Goal: Task Accomplishment & Management: Manage account settings

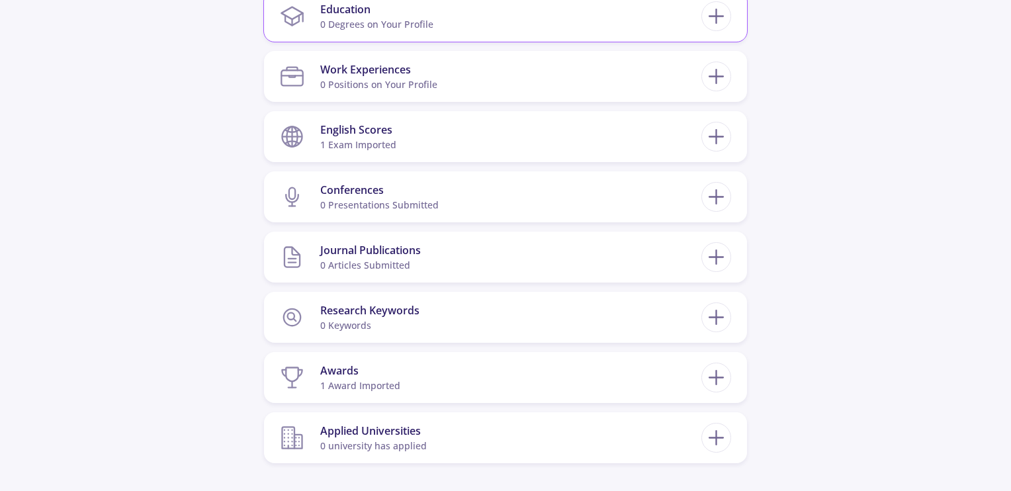
scroll to position [728, 0]
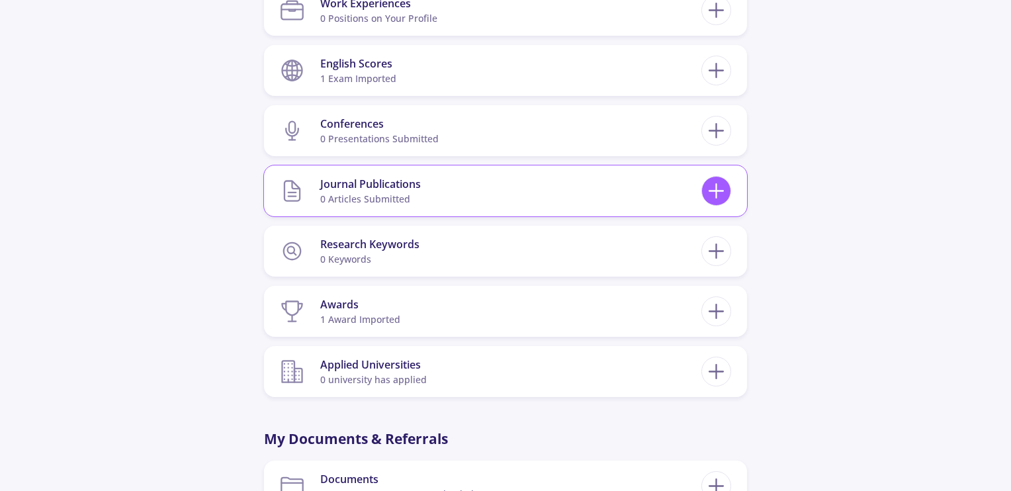
click at [712, 187] on icon at bounding box center [716, 191] width 24 height 24
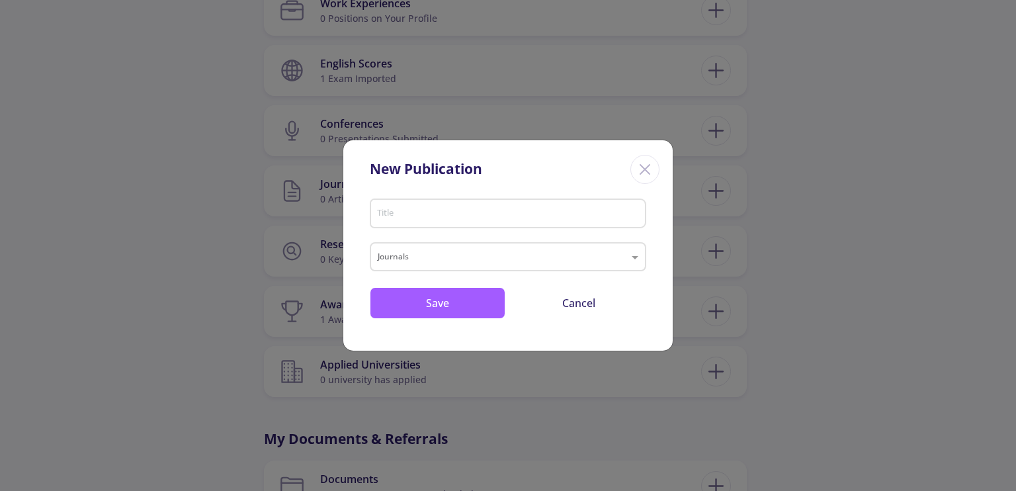
click at [648, 166] on line "Close" at bounding box center [644, 169] width 9 height 9
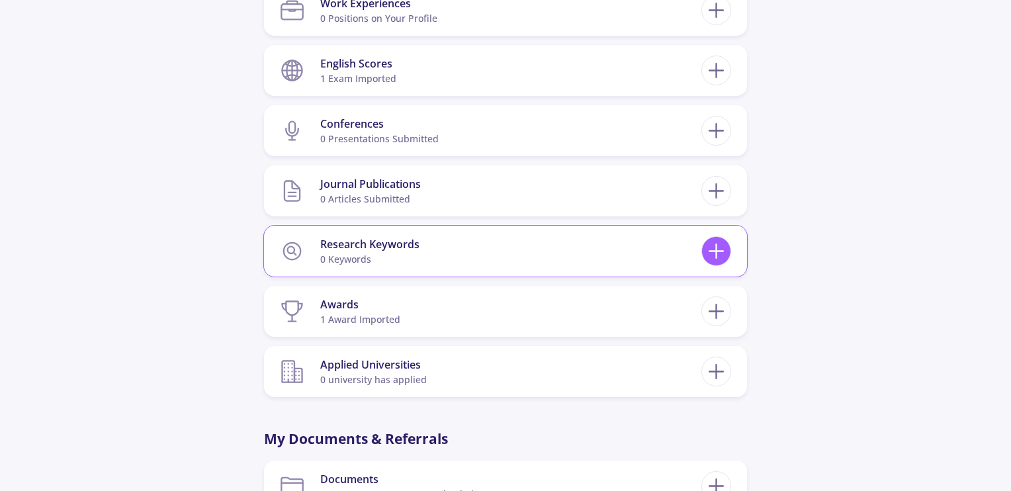
click at [718, 252] on icon at bounding box center [716, 251] width 24 height 24
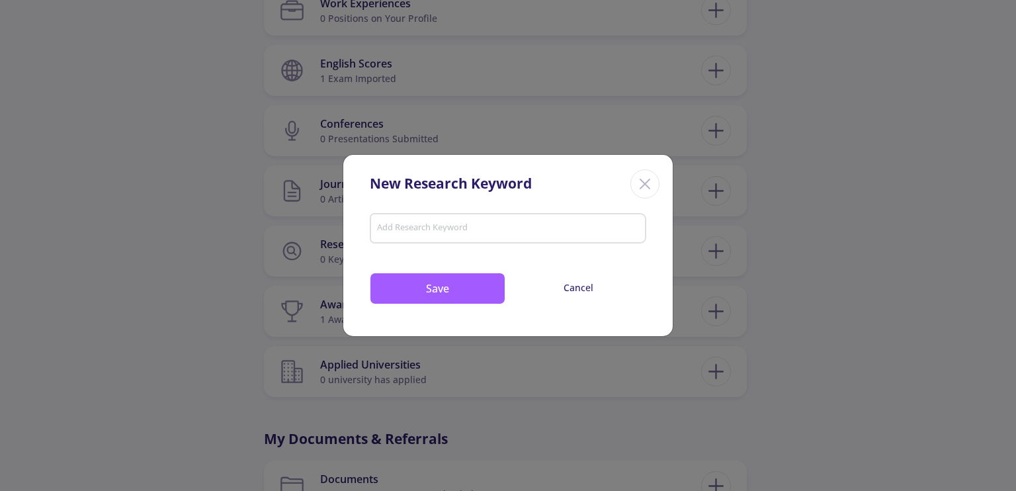
drag, startPoint x: 645, startPoint y: 181, endPoint x: 646, endPoint y: 193, distance: 12.6
click at [644, 181] on icon "Close" at bounding box center [644, 183] width 21 height 21
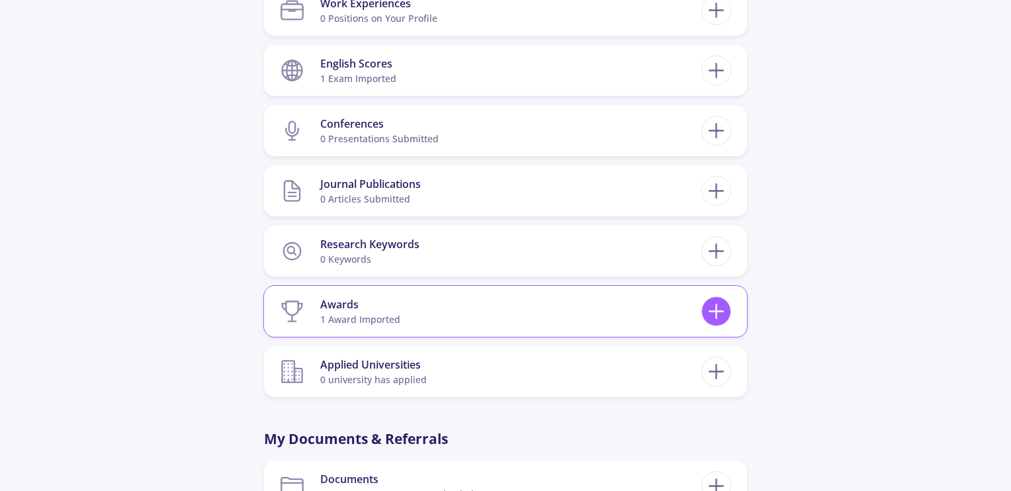
click at [710, 304] on icon at bounding box center [716, 311] width 24 height 24
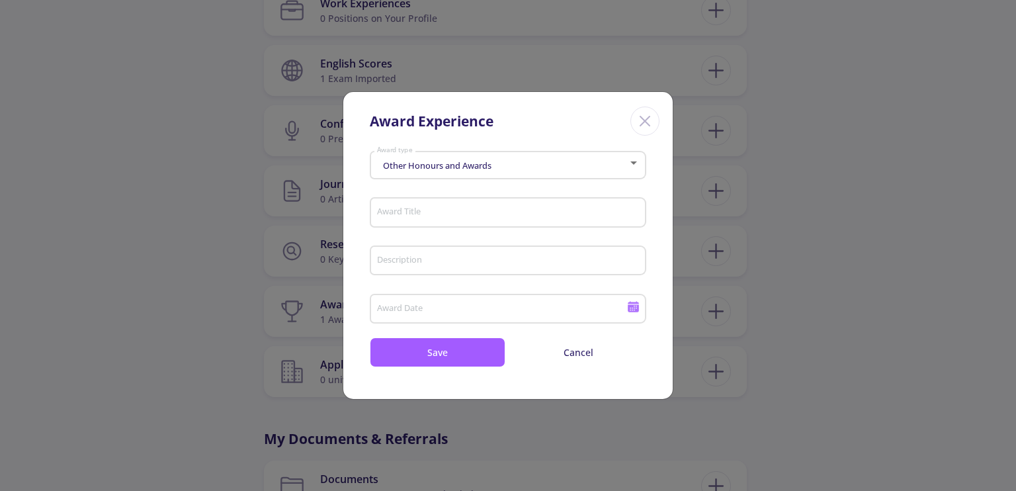
click at [509, 206] on div "Award Title" at bounding box center [508, 210] width 264 height 34
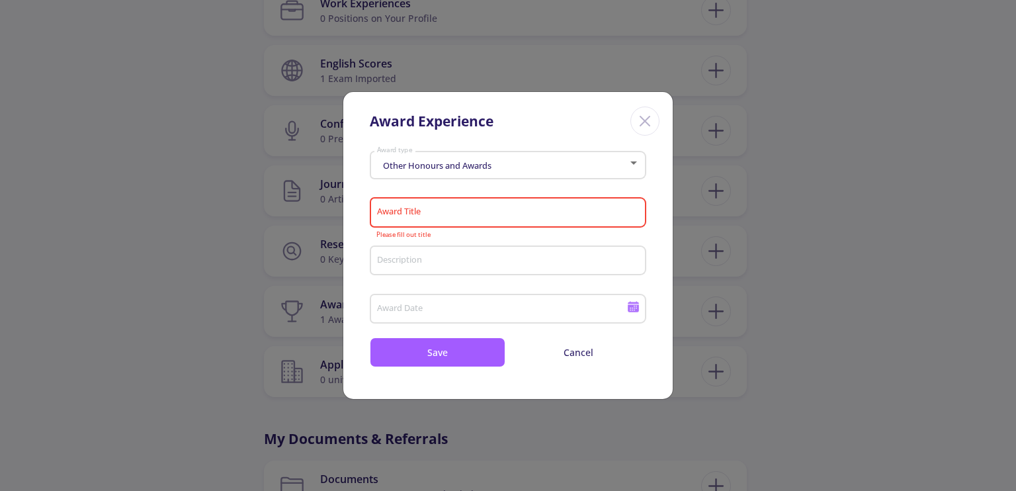
click at [495, 223] on div "Award Title" at bounding box center [508, 210] width 264 height 34
click at [496, 240] on mat-form-field "Award Title Please fill out title" at bounding box center [508, 217] width 277 height 48
click at [541, 177] on div "Other Honours and Awards Award type" at bounding box center [508, 162] width 264 height 33
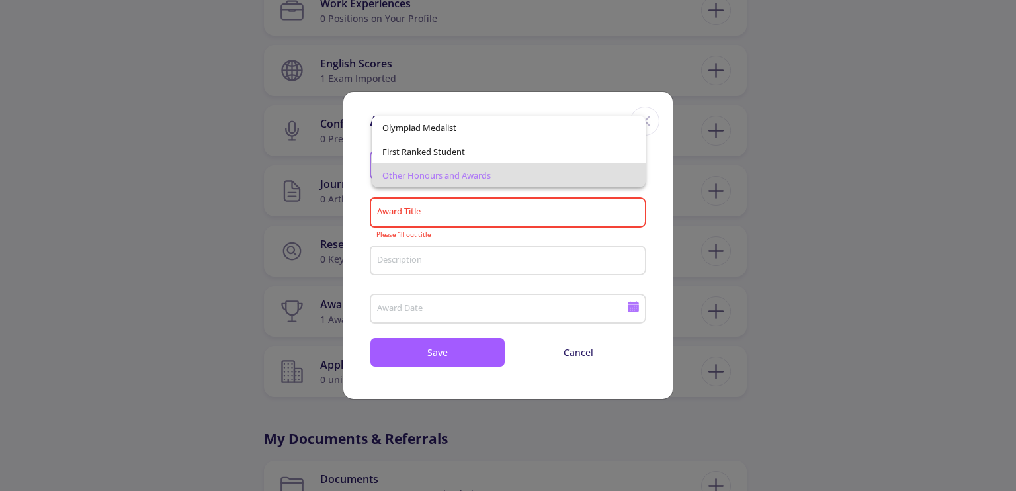
drag, startPoint x: 520, startPoint y: 132, endPoint x: 528, endPoint y: 136, distance: 9.2
click at [528, 136] on span "Olympiad Medalist" at bounding box center [508, 128] width 252 height 24
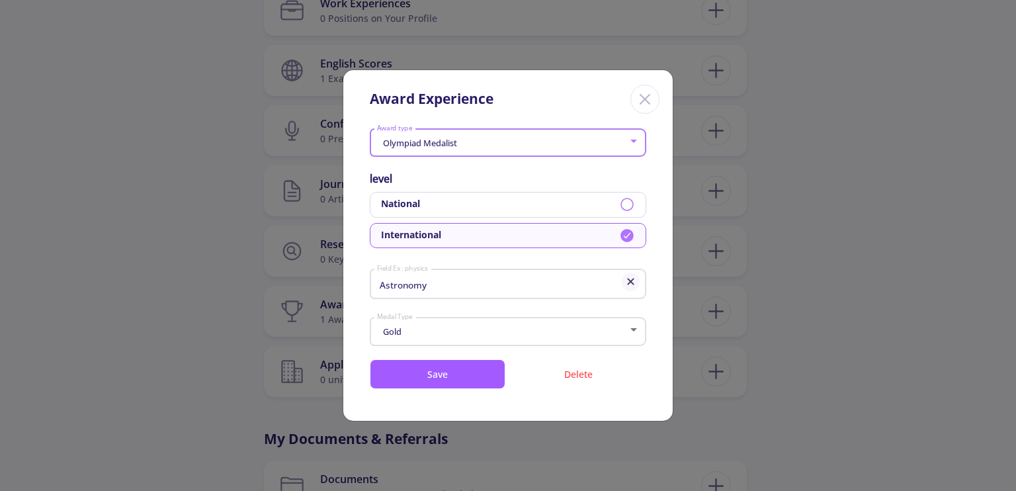
click at [580, 284] on input "Astronomy" at bounding box center [500, 285] width 249 height 12
type input "A"
type input "c"
type input "science"
click at [546, 335] on div "Gold" at bounding box center [502, 332] width 252 height 10
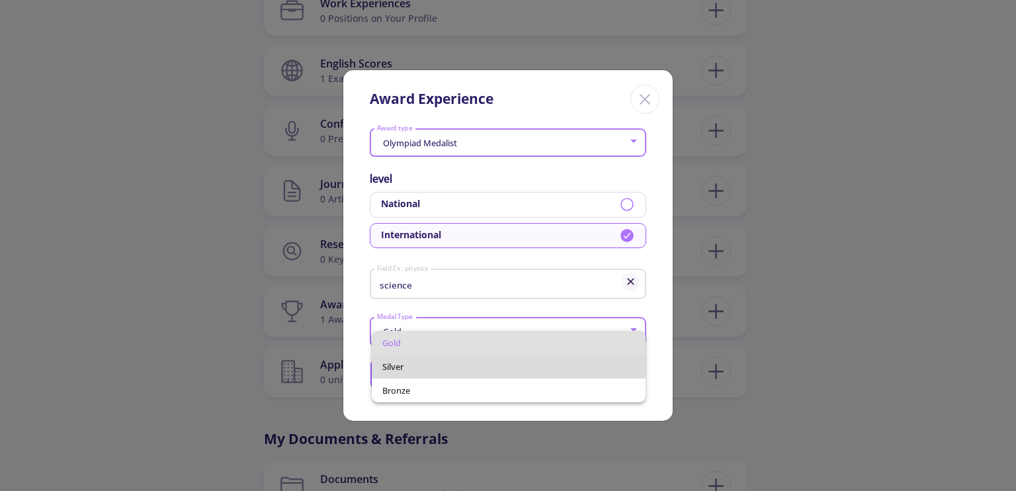
click at [489, 360] on span "Silver" at bounding box center [508, 367] width 252 height 24
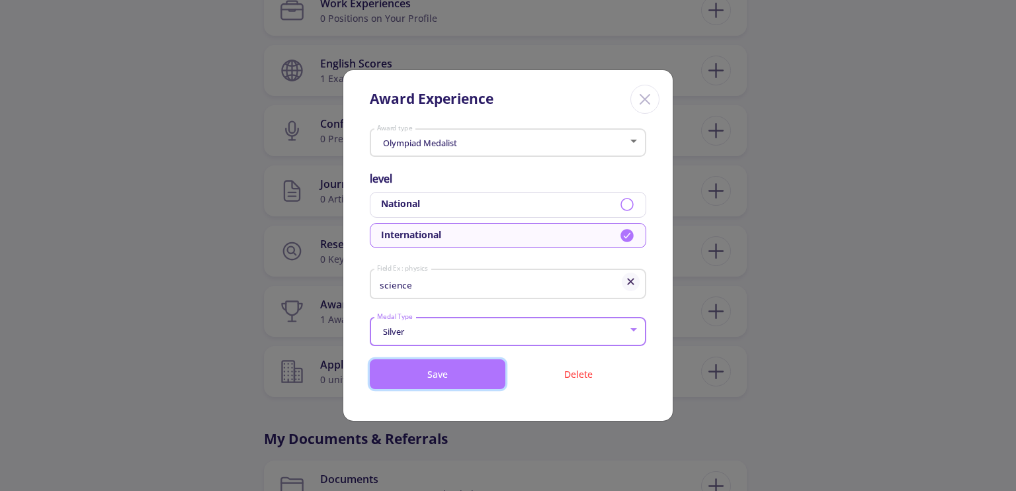
click at [421, 378] on button "Save" at bounding box center [438, 374] width 136 height 30
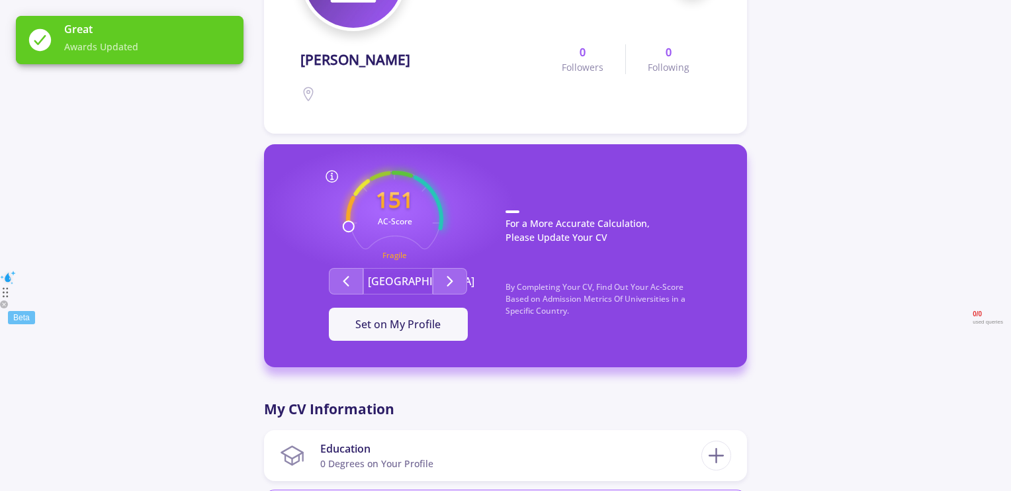
scroll to position [198, 0]
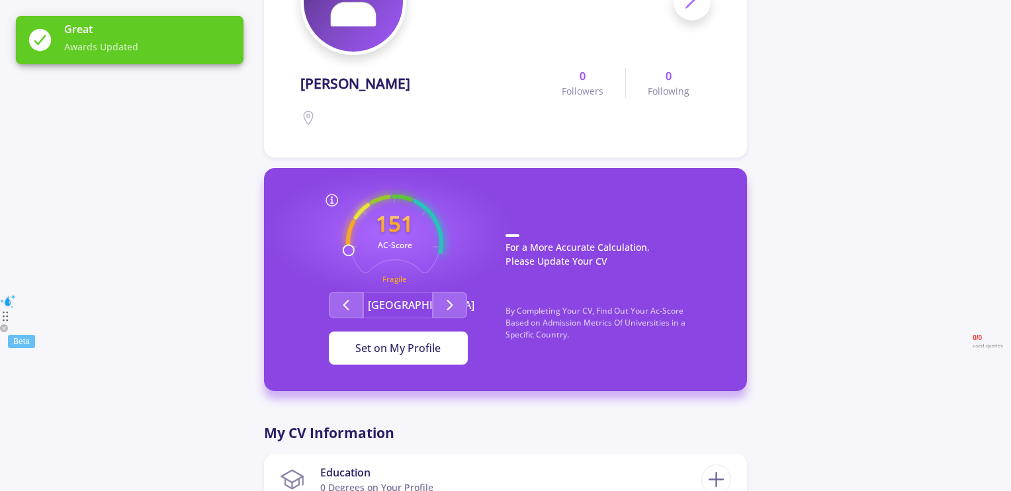
click at [376, 349] on span "Set on My Profile" at bounding box center [397, 348] width 85 height 15
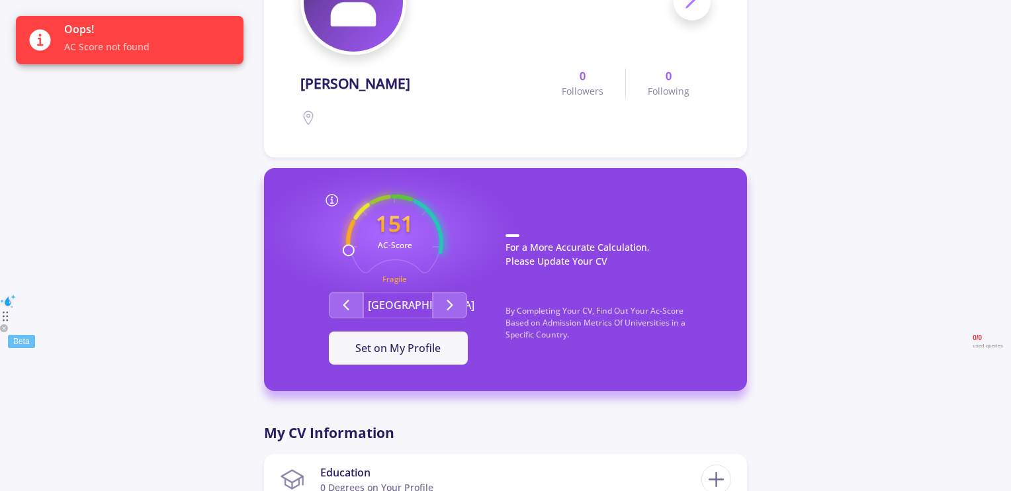
click at [404, 244] on text "AC-Score" at bounding box center [395, 244] width 34 height 11
drag, startPoint x: 344, startPoint y: 216, endPoint x: 358, endPoint y: 216, distance: 13.9
click at [343, 216] on div "151 AC-Score Fragile Exceptional Exceptional By Completing Your CV, Find Out Yo…" at bounding box center [397, 280] width 215 height 170
click at [358, 216] on circle at bounding box center [394, 243] width 129 height 129
click at [361, 208] on div at bounding box center [331, 201] width 97 height 16
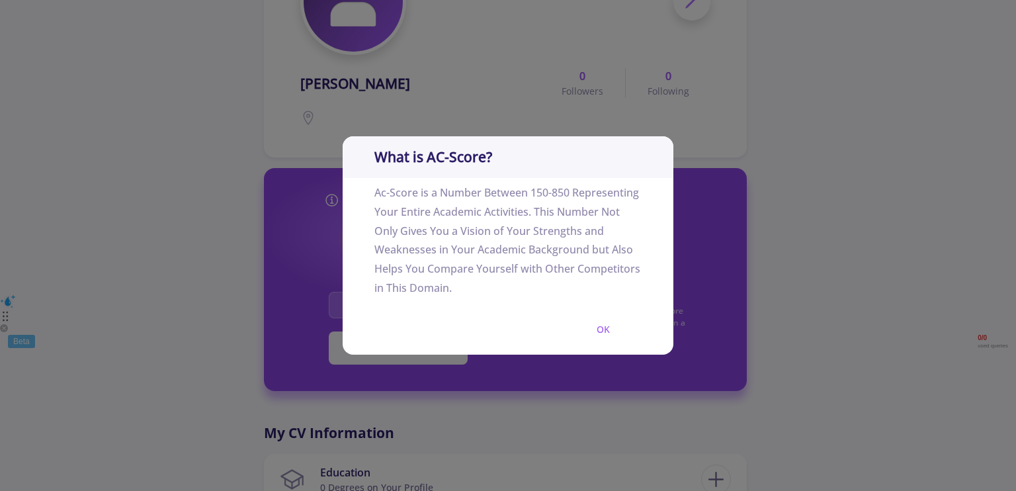
click at [603, 332] on button "OK" at bounding box center [603, 329] width 77 height 31
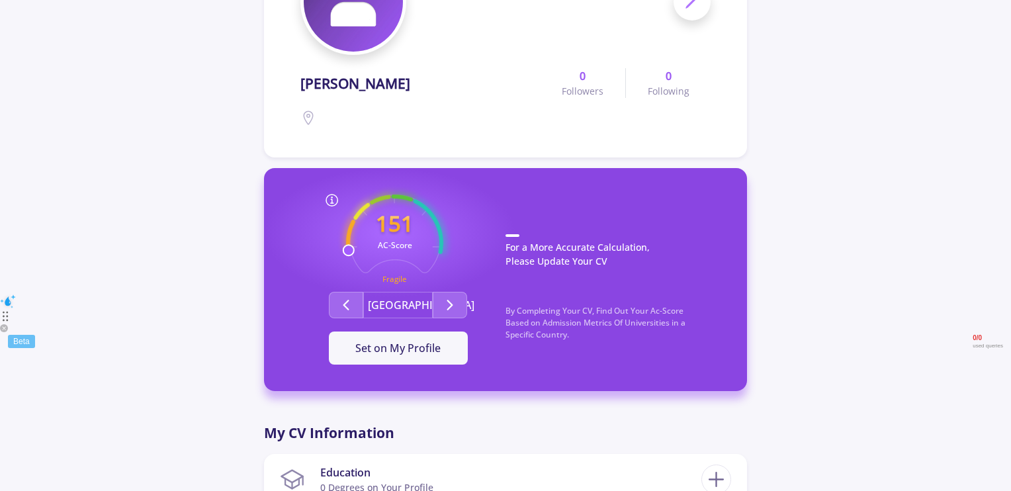
click at [556, 241] on p "For a More Accurate Calculation, Please Update Your CV" at bounding box center [612, 257] width 215 height 47
click at [526, 247] on p "For a More Accurate Calculation, Please Update Your CV" at bounding box center [612, 257] width 215 height 47
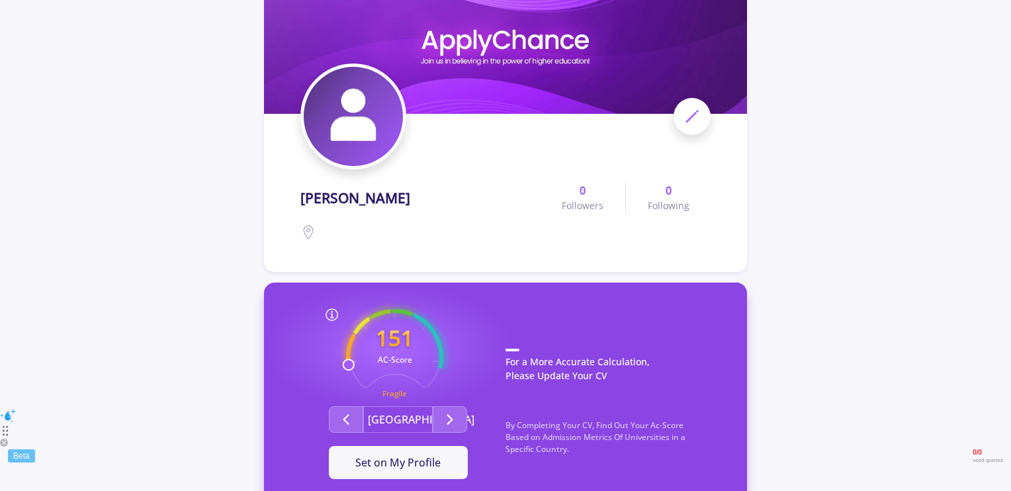
scroll to position [66, 0]
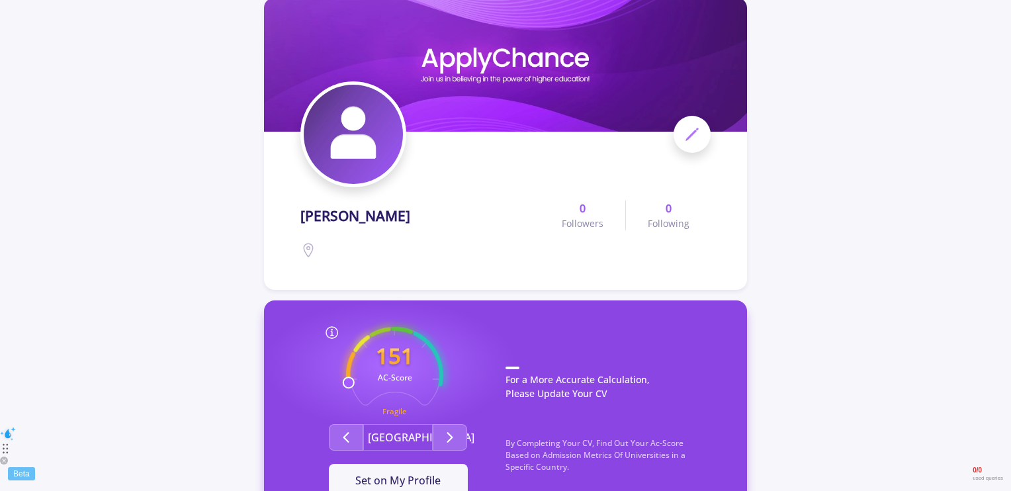
click at [700, 124] on span at bounding box center [691, 134] width 37 height 37
click at [691, 142] on icon at bounding box center [692, 134] width 16 height 16
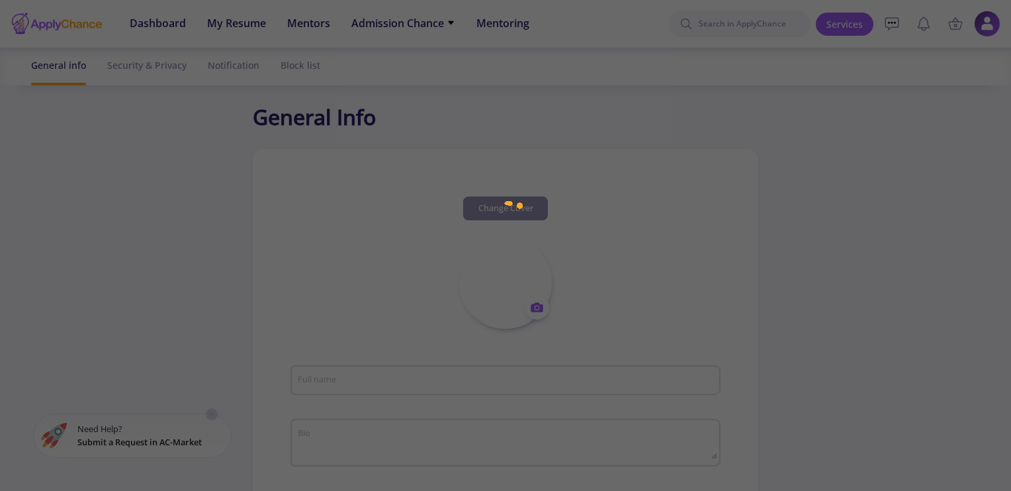
type input "[PERSON_NAME]"
type input "ElenaMohammadi1"
type input "[EMAIL_ADDRESS][DOMAIN_NAME]"
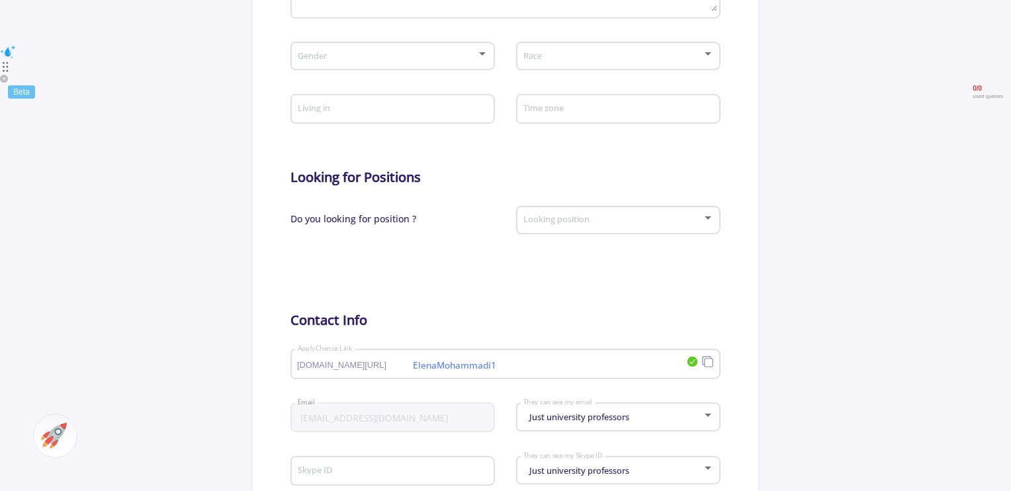
scroll to position [463, 0]
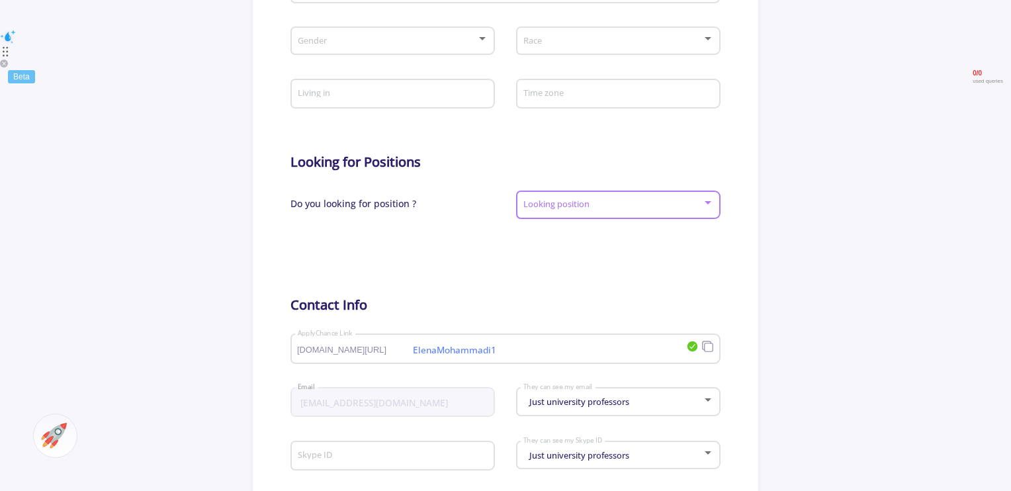
click at [595, 210] on span at bounding box center [614, 204] width 177 height 9
click at [500, 256] on div at bounding box center [505, 245] width 1011 height 491
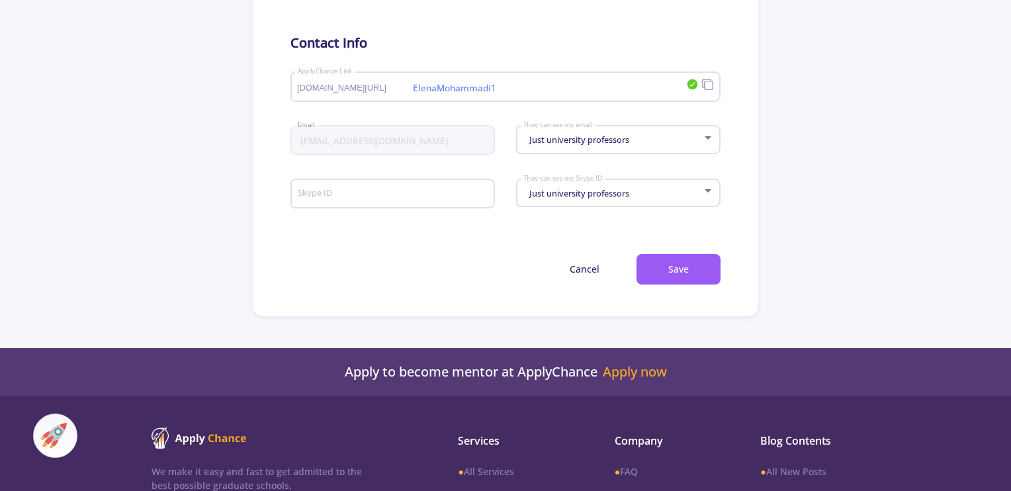
scroll to position [728, 0]
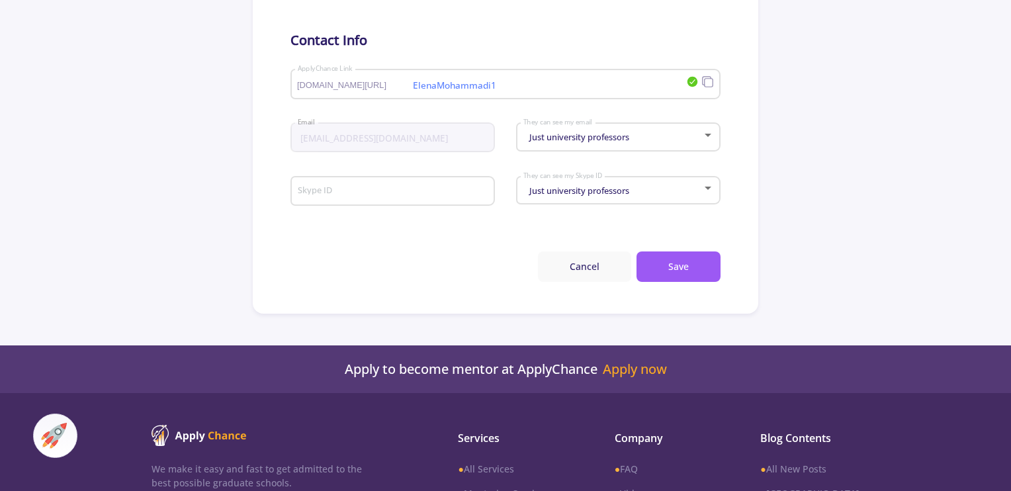
click at [572, 264] on button "Cancel" at bounding box center [584, 266] width 93 height 31
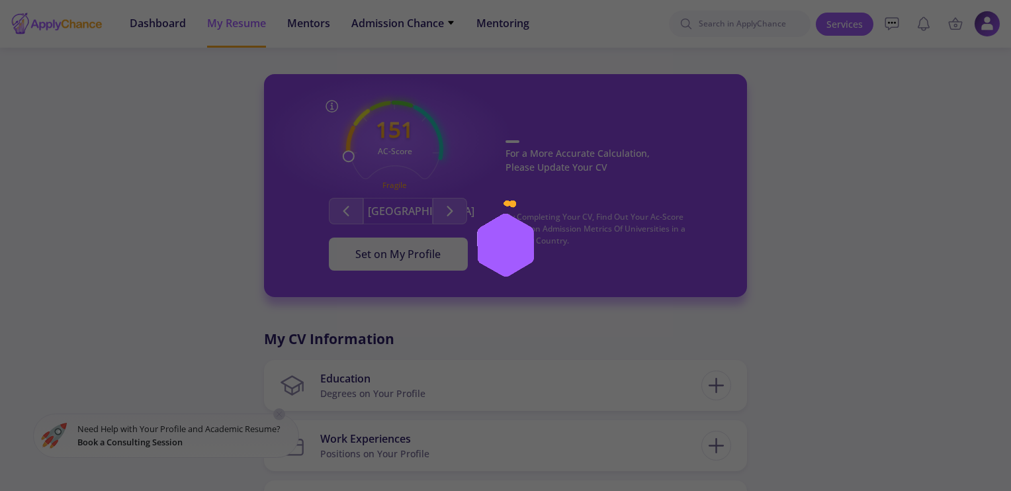
click at [278, 415] on div at bounding box center [505, 245] width 1011 height 491
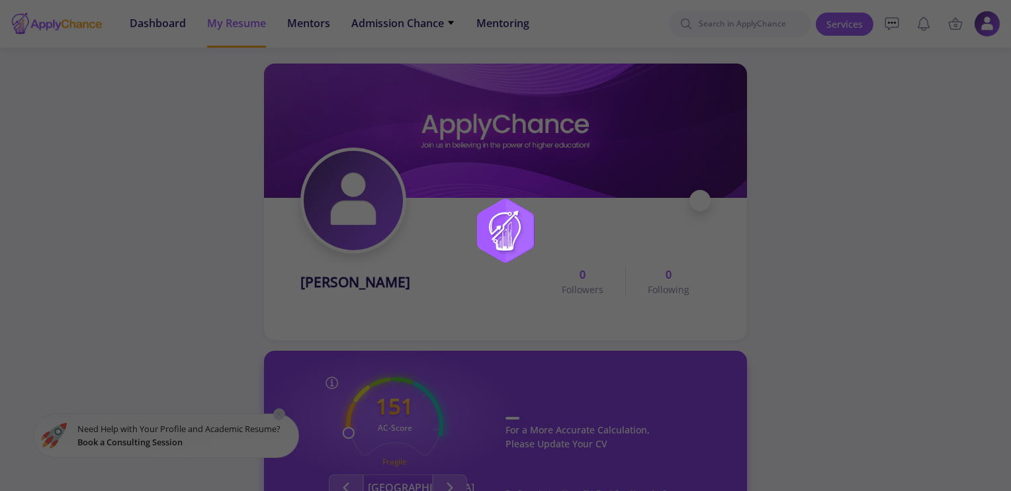
click at [151, 330] on div at bounding box center [505, 245] width 1011 height 491
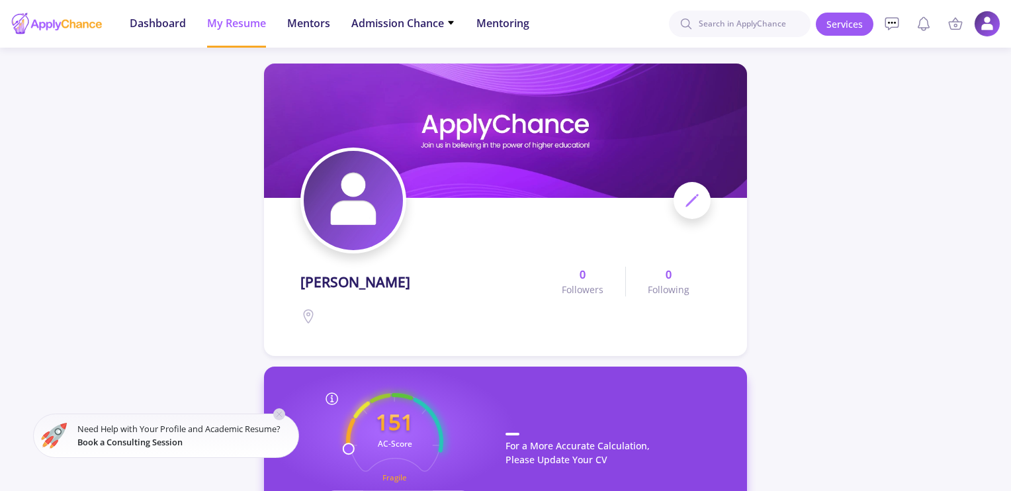
click at [281, 413] on line at bounding box center [279, 414] width 5 height 5
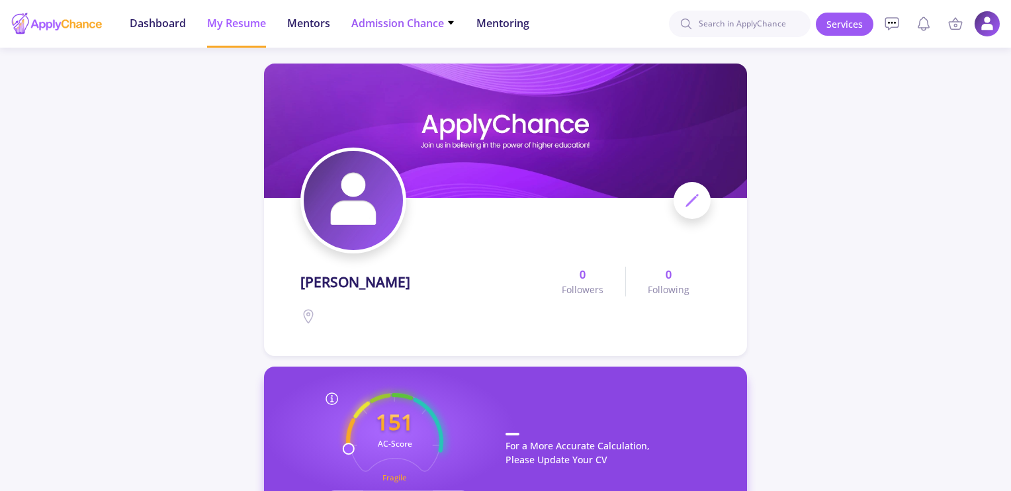
click at [450, 20] on icon at bounding box center [451, 23] width 9 height 9
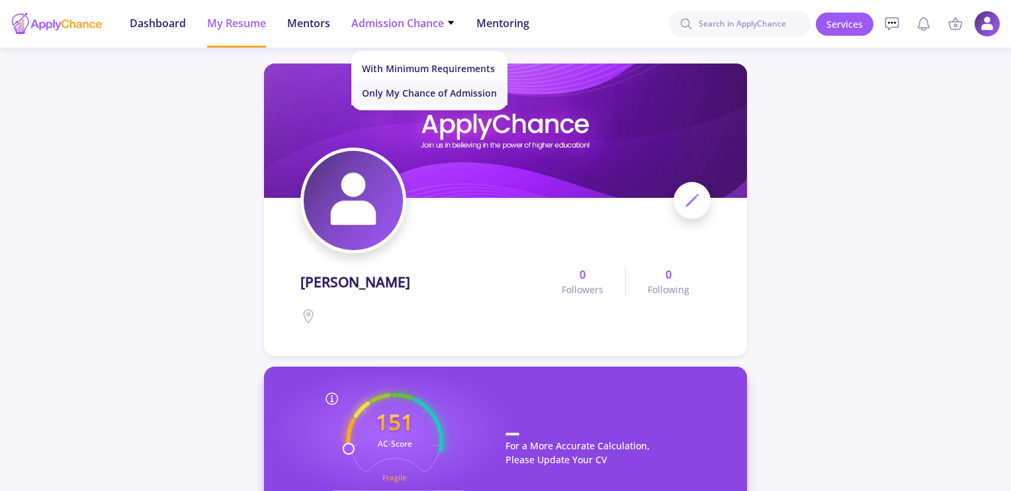
click at [402, 94] on link "Only My Chance of Admission" at bounding box center [429, 93] width 156 height 24
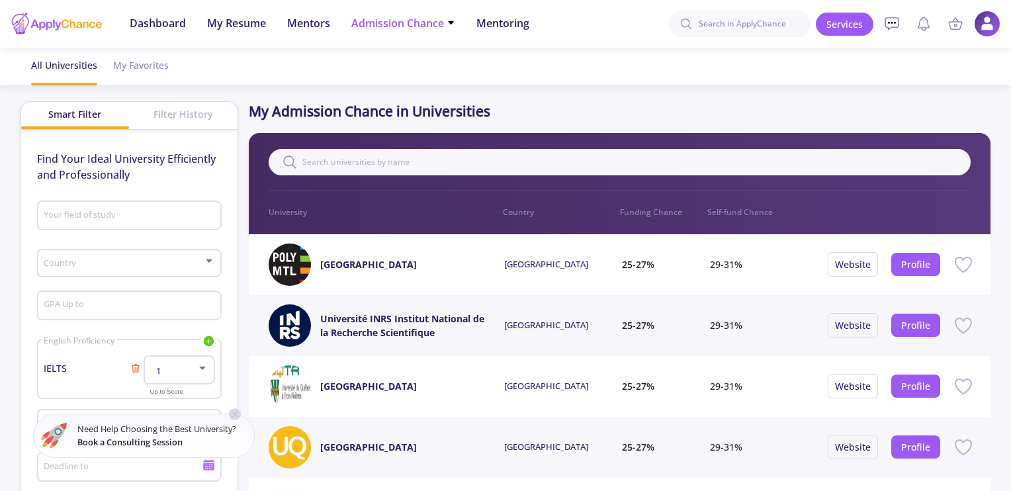
click at [441, 28] on span "Admission Chance" at bounding box center [403, 23] width 104 height 16
click at [443, 71] on link "With Minimum Requirements" at bounding box center [429, 68] width 156 height 24
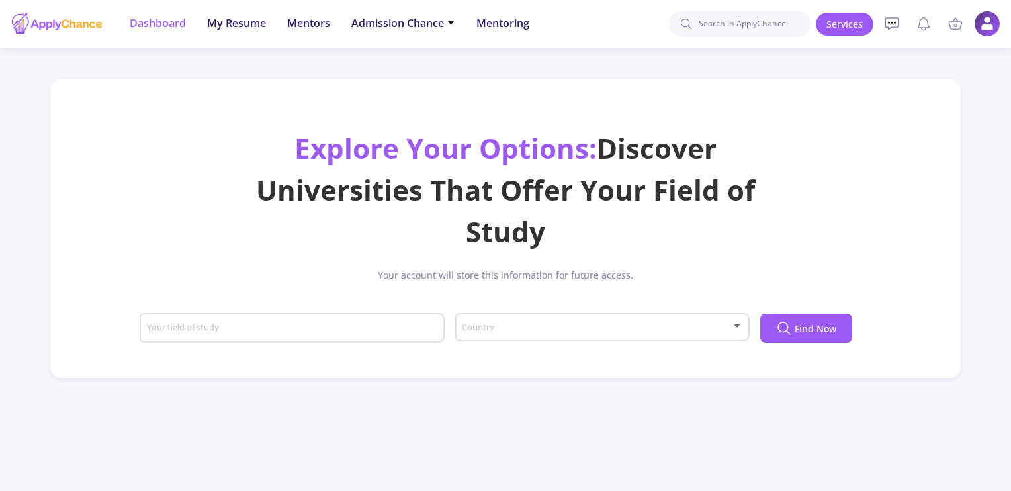
click at [159, 26] on span "Dashboard" at bounding box center [158, 23] width 56 height 16
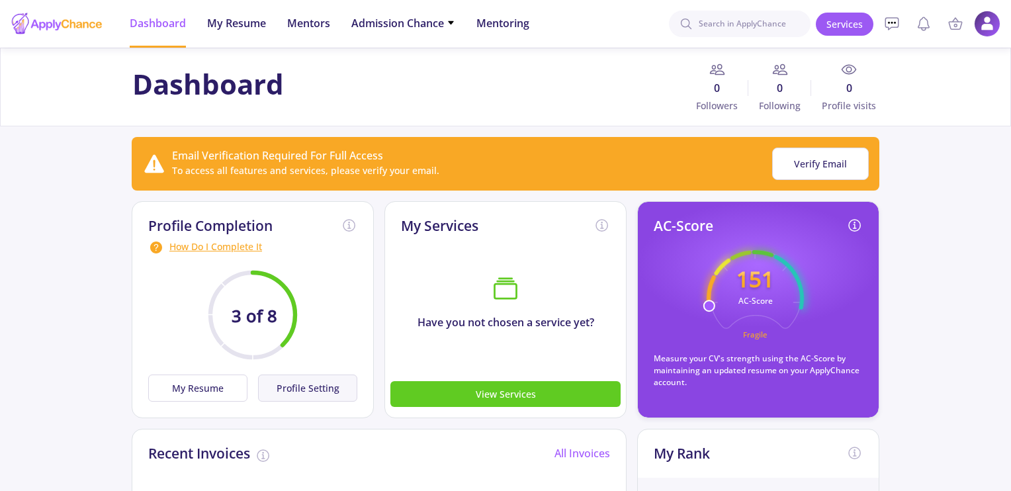
click at [324, 380] on button "Profile Setting" at bounding box center [307, 387] width 99 height 27
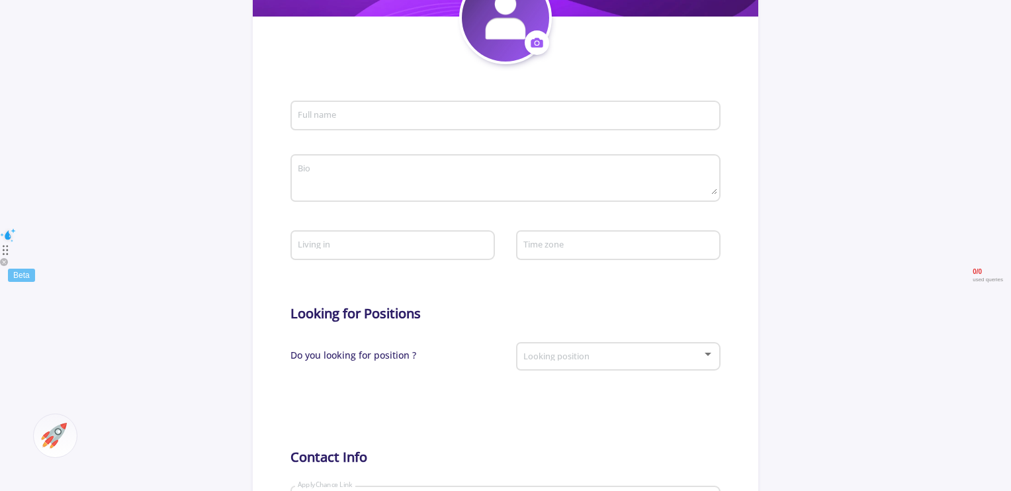
type input "[PERSON_NAME]"
type input "ElenaMohammadi1"
type input "[EMAIL_ADDRESS][DOMAIN_NAME]"
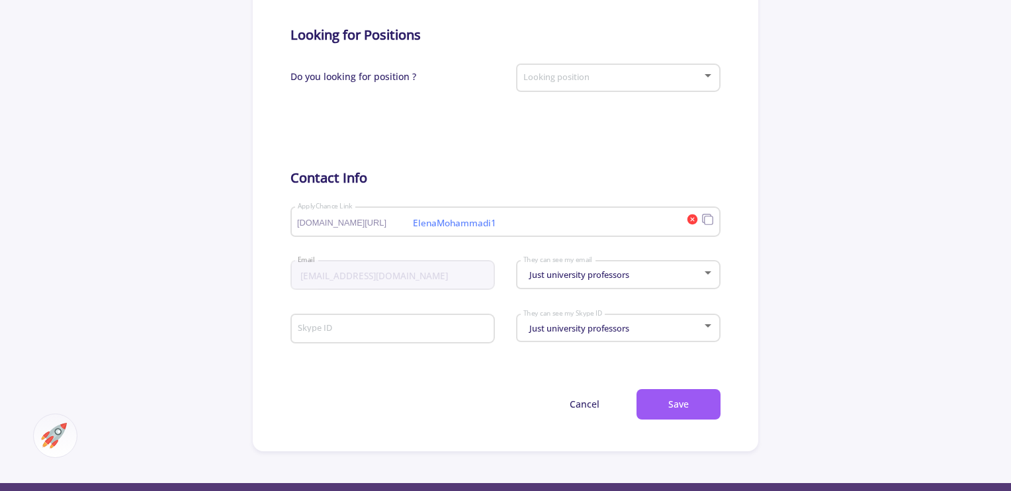
scroll to position [595, 0]
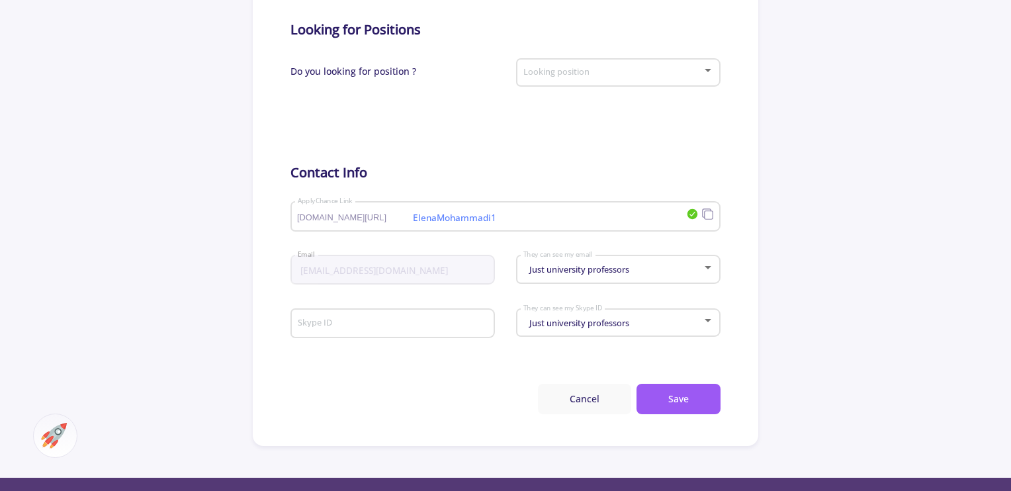
click at [577, 404] on button "Cancel" at bounding box center [584, 399] width 93 height 31
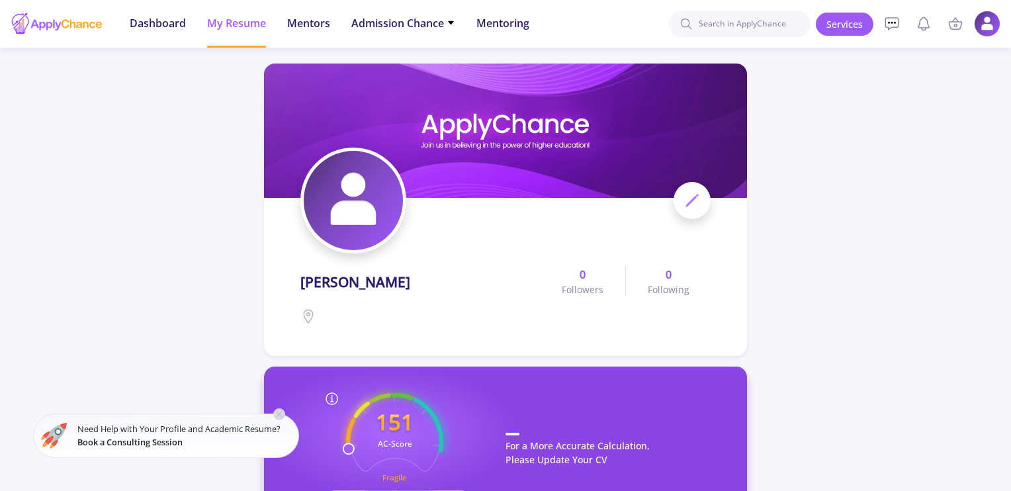
click at [280, 415] on icon at bounding box center [279, 414] width 11 height 11
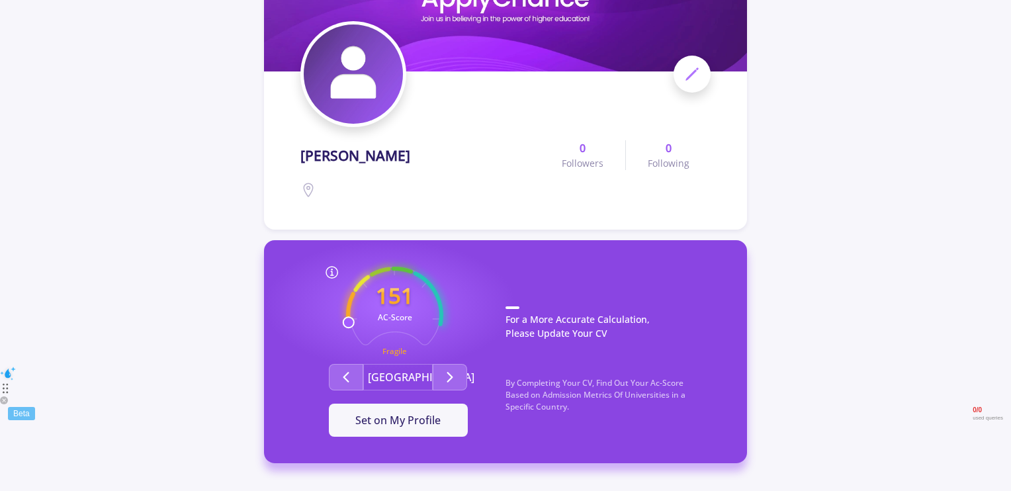
scroll to position [132, 0]
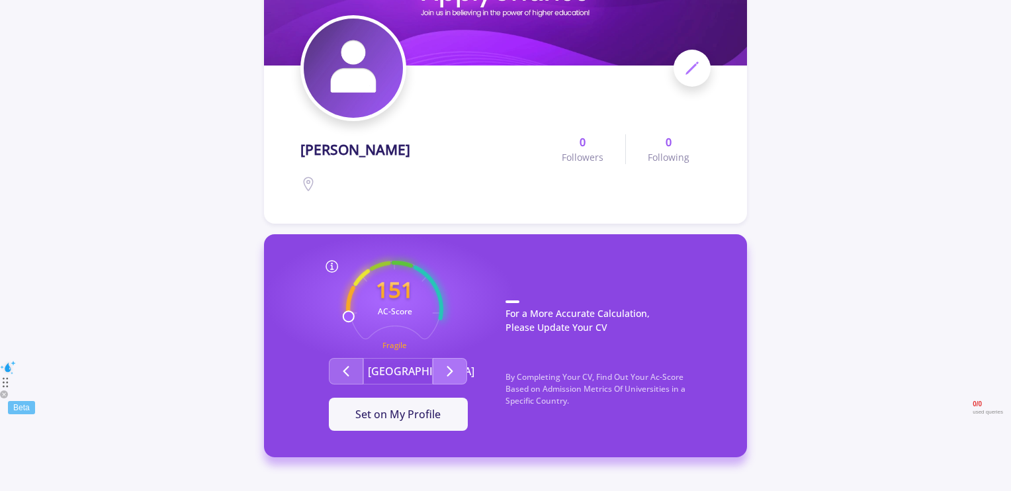
click at [439, 381] on button "Second group" at bounding box center [450, 371] width 34 height 26
click at [443, 378] on icon "Second group" at bounding box center [450, 371] width 16 height 16
click at [363, 279] on icon "151 AC-Score Fragile" at bounding box center [394, 309] width 97 height 97
click at [360, 269] on div at bounding box center [331, 267] width 97 height 16
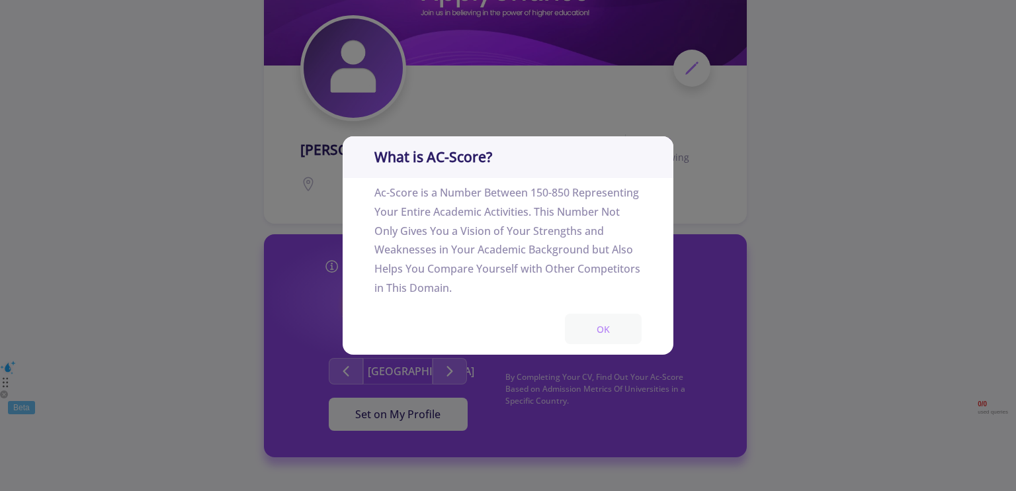
click at [597, 325] on button "OK" at bounding box center [603, 329] width 77 height 31
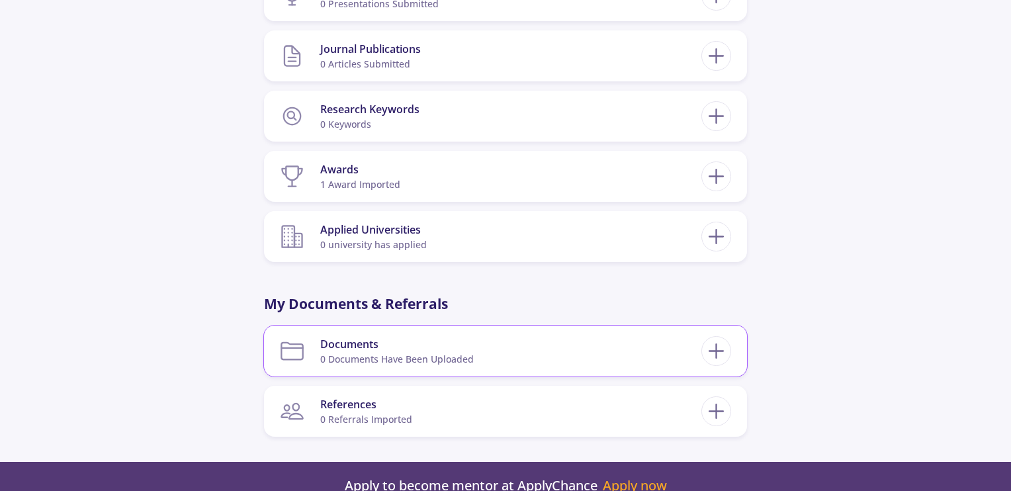
scroll to position [860, 0]
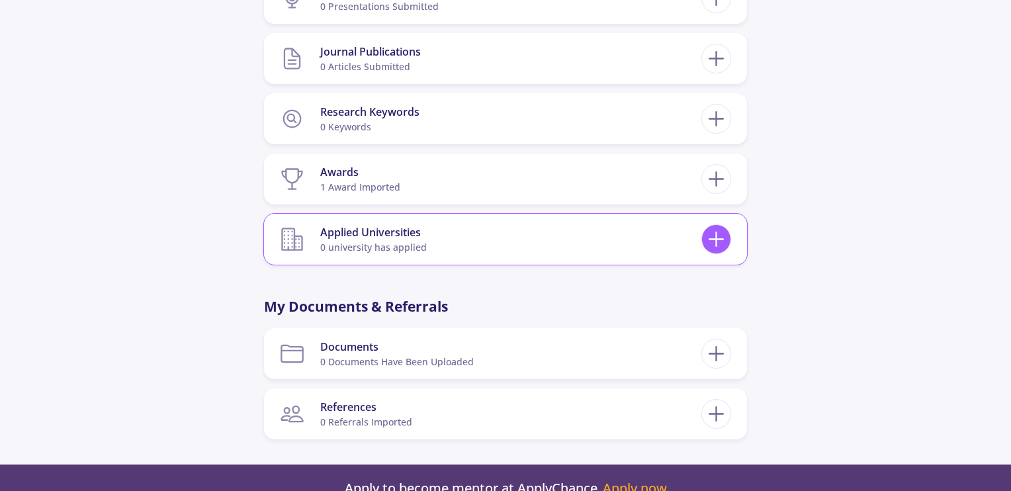
click at [708, 239] on icon at bounding box center [716, 239] width 24 height 24
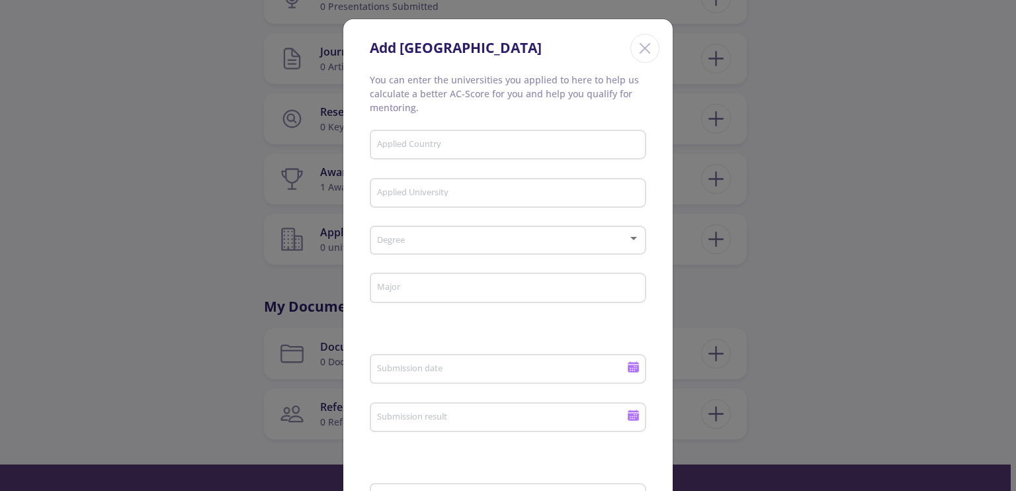
click at [647, 52] on icon "Close" at bounding box center [644, 48] width 21 height 21
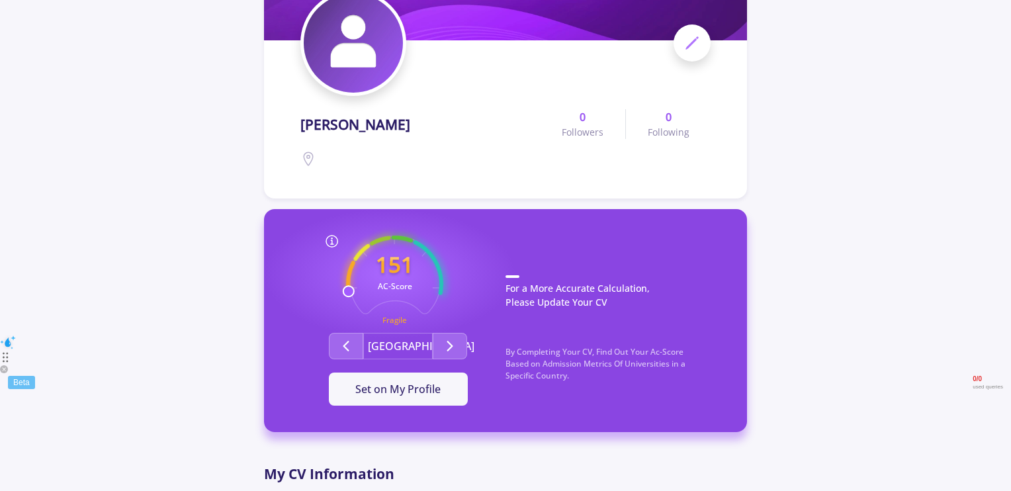
scroll to position [0, 0]
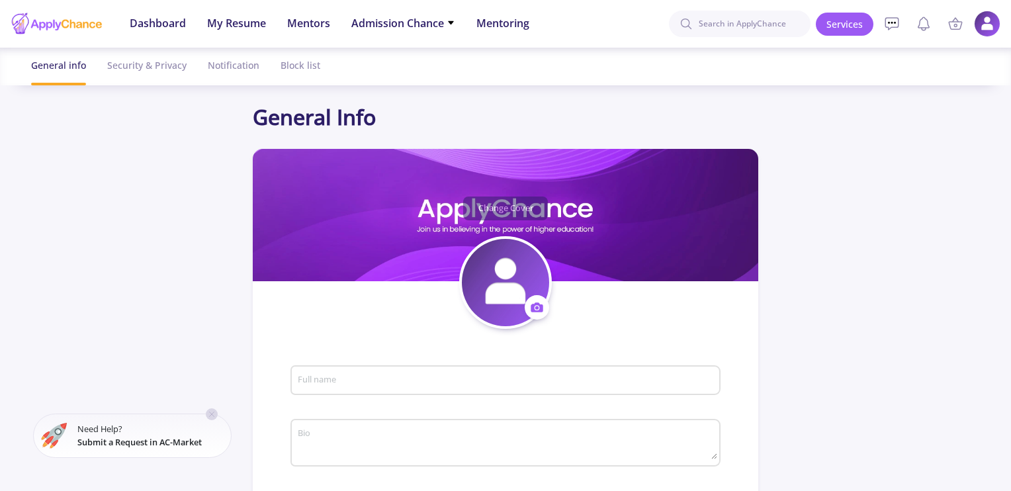
type input "[PERSON_NAME]"
type input "ElenaMohammadi1"
type input "[EMAIL_ADDRESS][DOMAIN_NAME]"
click at [215, 410] on icon at bounding box center [211, 414] width 11 height 11
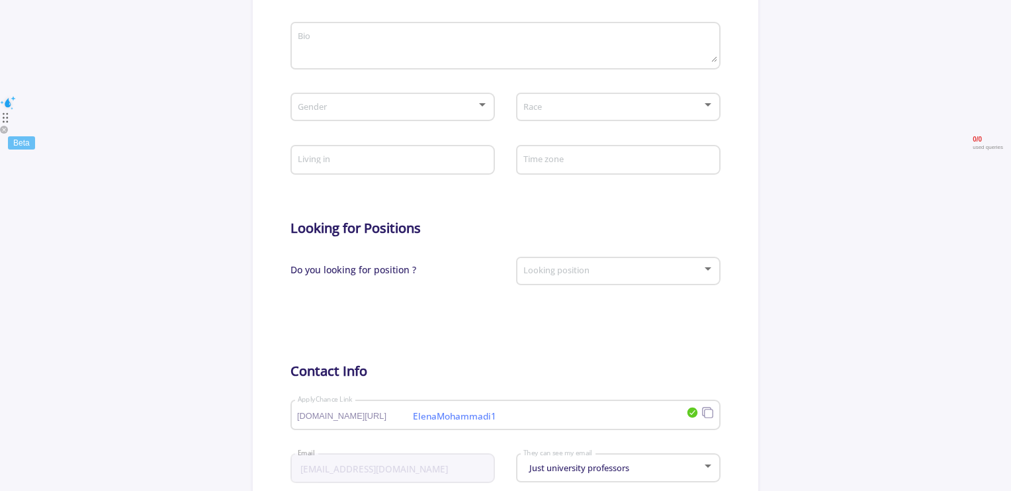
scroll to position [662, 0]
